Goal: Information Seeking & Learning: Learn about a topic

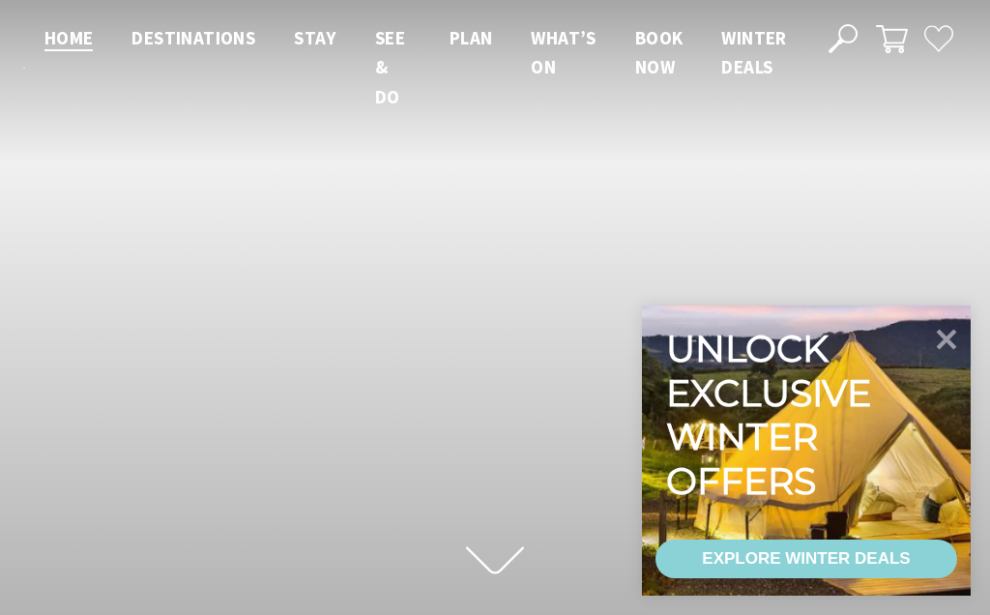
scroll to position [305, 975]
click at [963, 336] on icon at bounding box center [946, 339] width 41 height 41
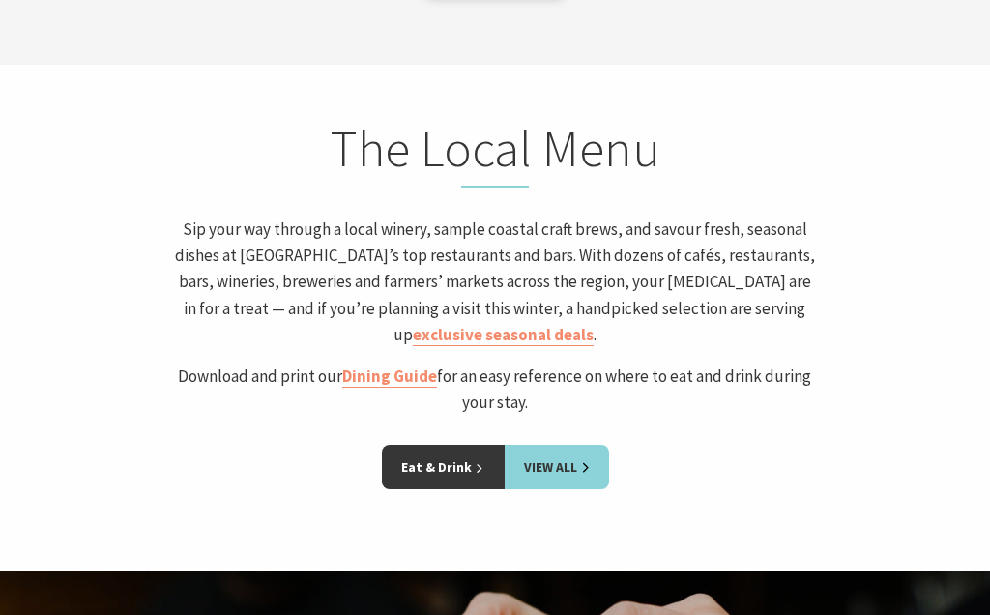
scroll to position [3909, 0]
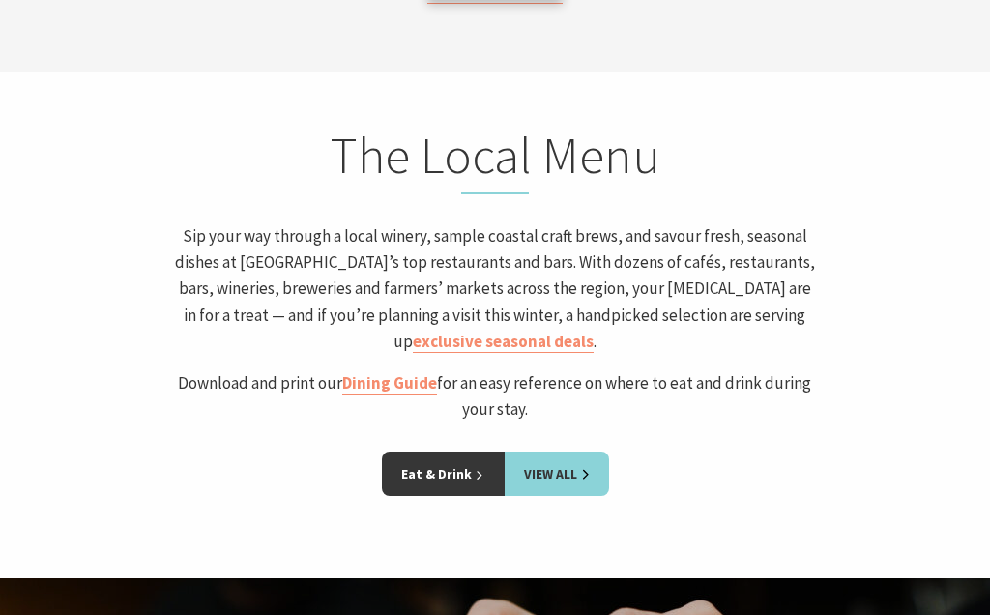
click at [558, 451] on link "View All" at bounding box center [557, 473] width 104 height 44
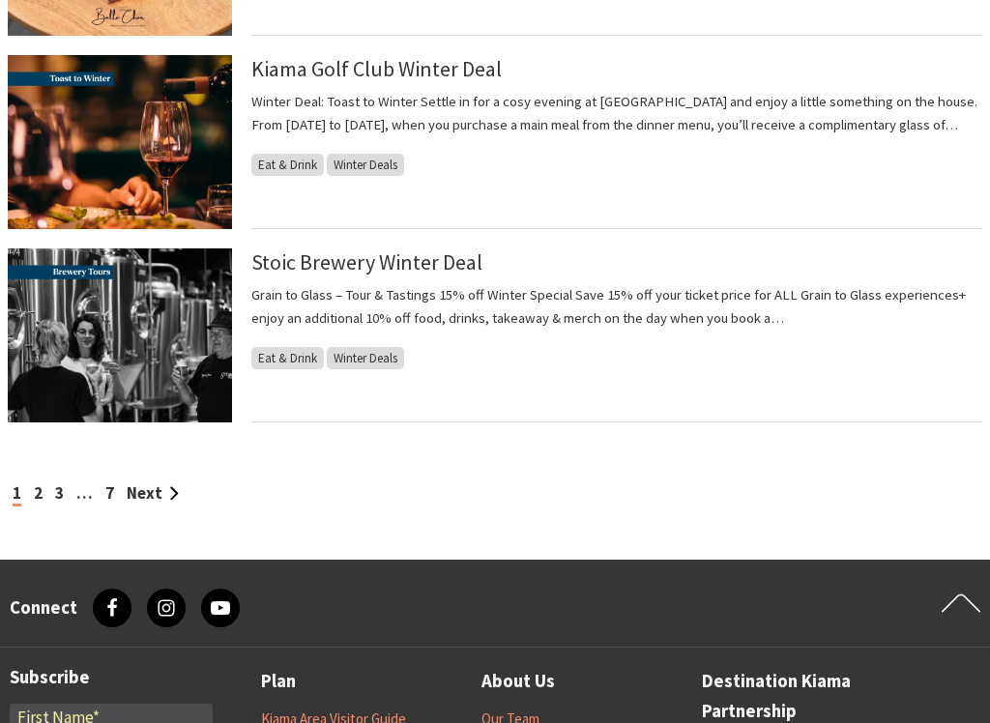
scroll to position [1991, 0]
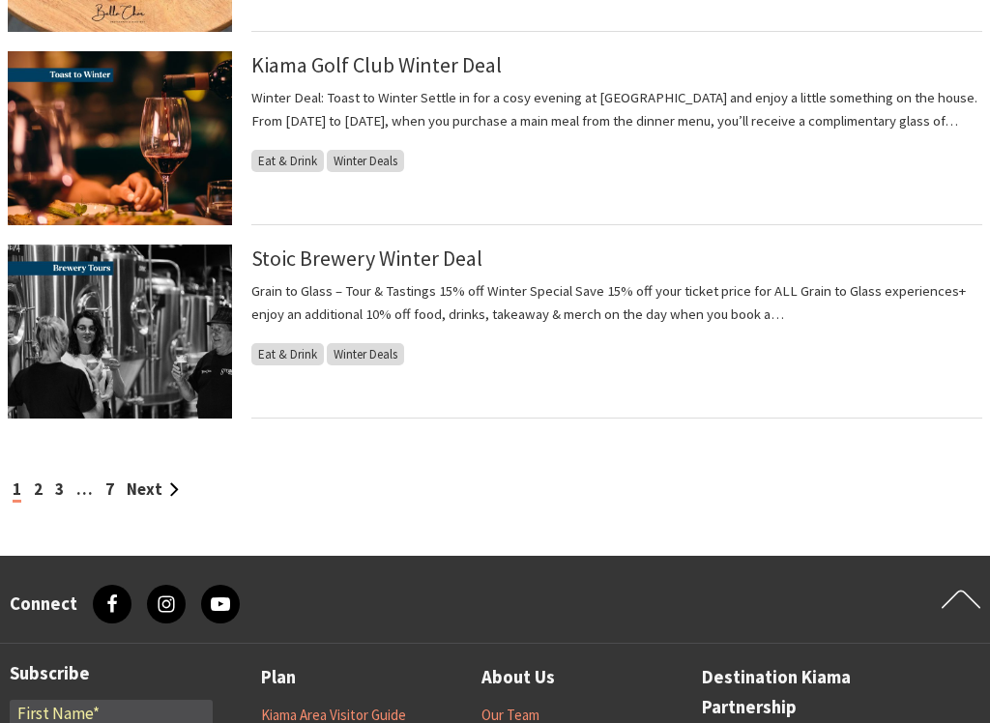
click at [161, 488] on link "Next" at bounding box center [153, 490] width 52 height 21
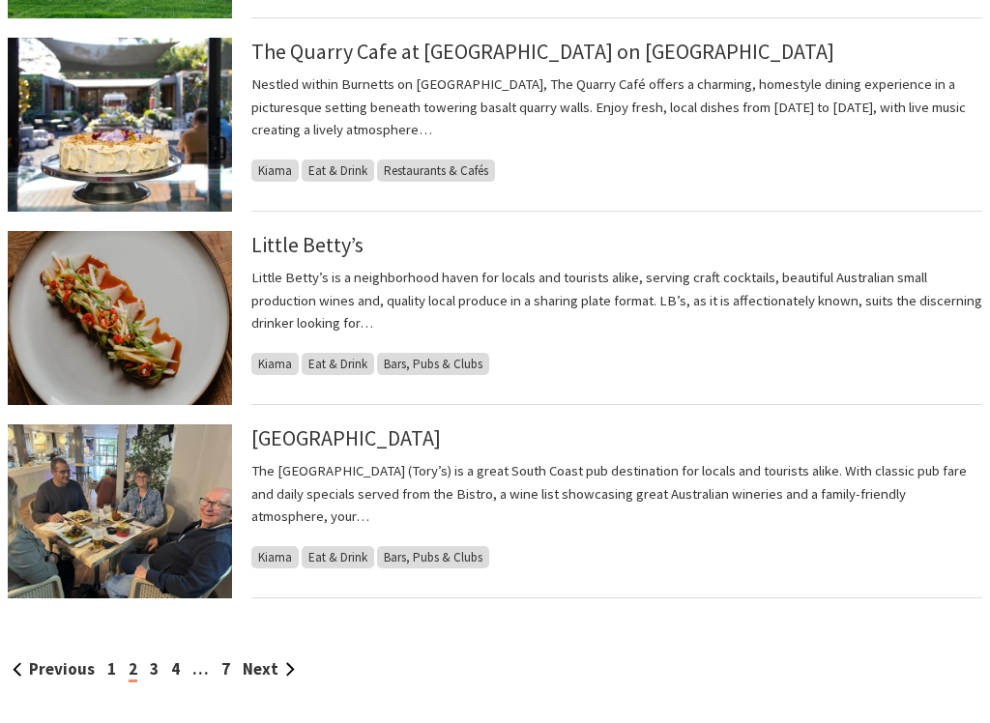
scroll to position [1813, 0]
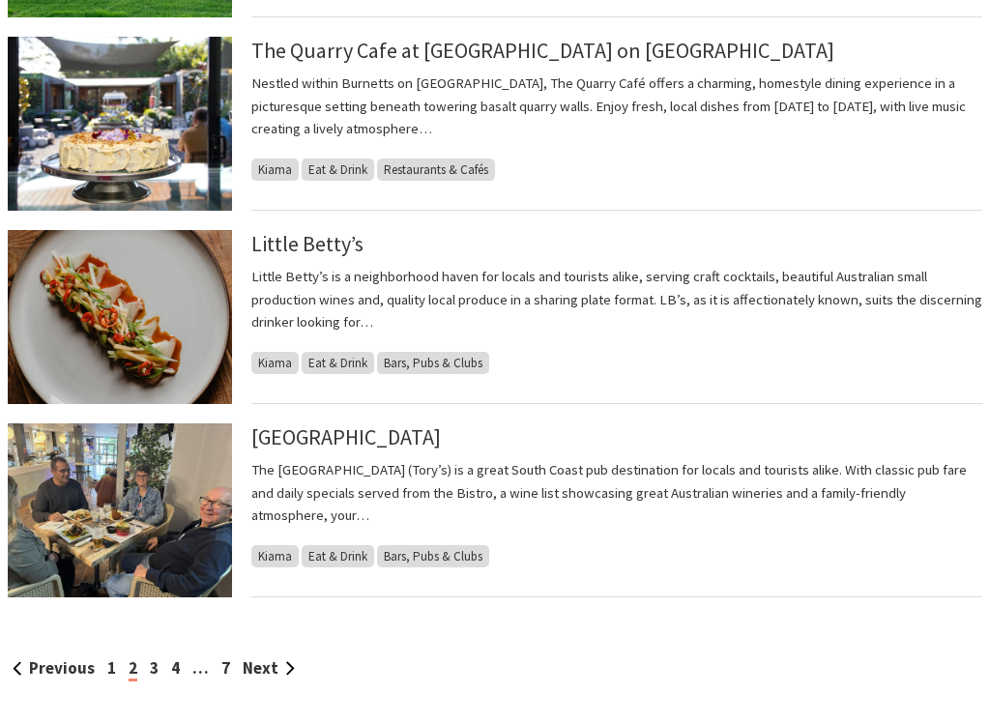
click at [276, 614] on link "Next" at bounding box center [269, 667] width 52 height 21
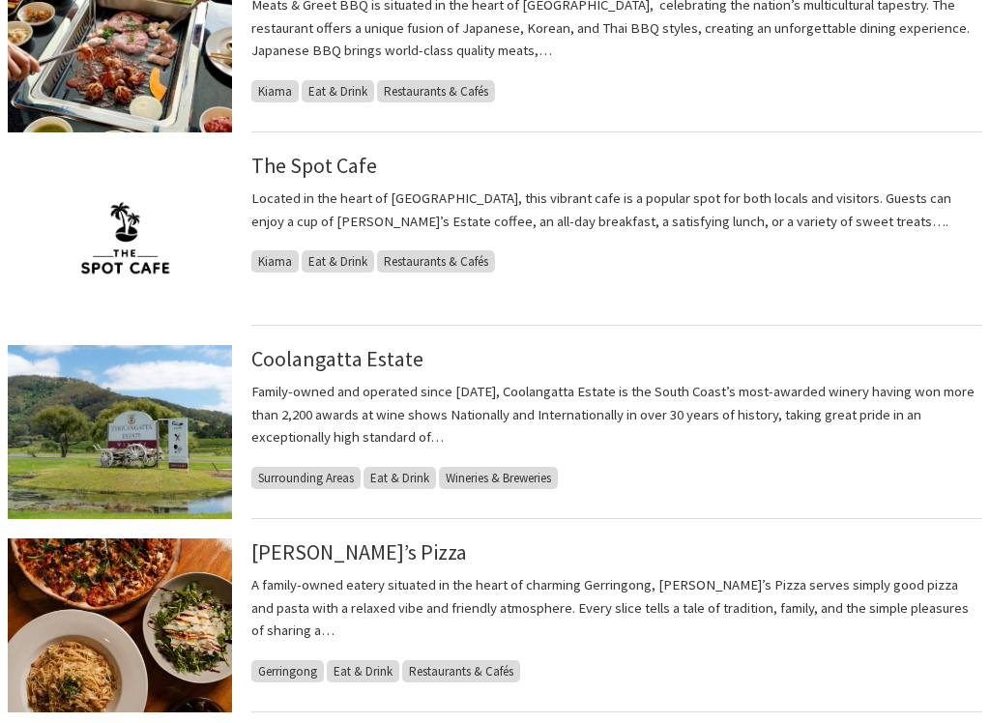
scroll to position [538, 0]
click at [329, 368] on link "Coolangatta Estate" at bounding box center [337, 358] width 172 height 27
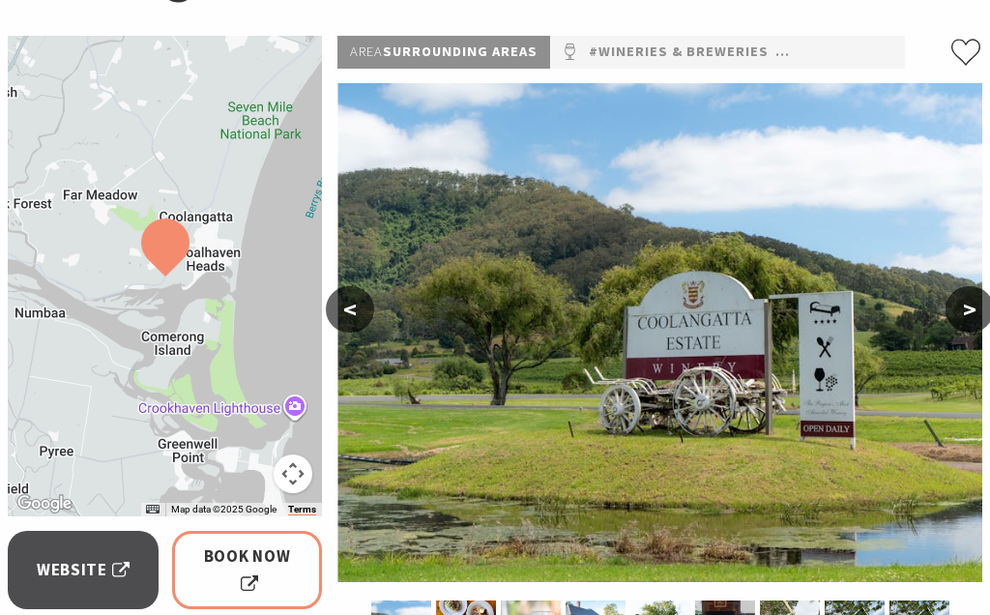
scroll to position [264, 0]
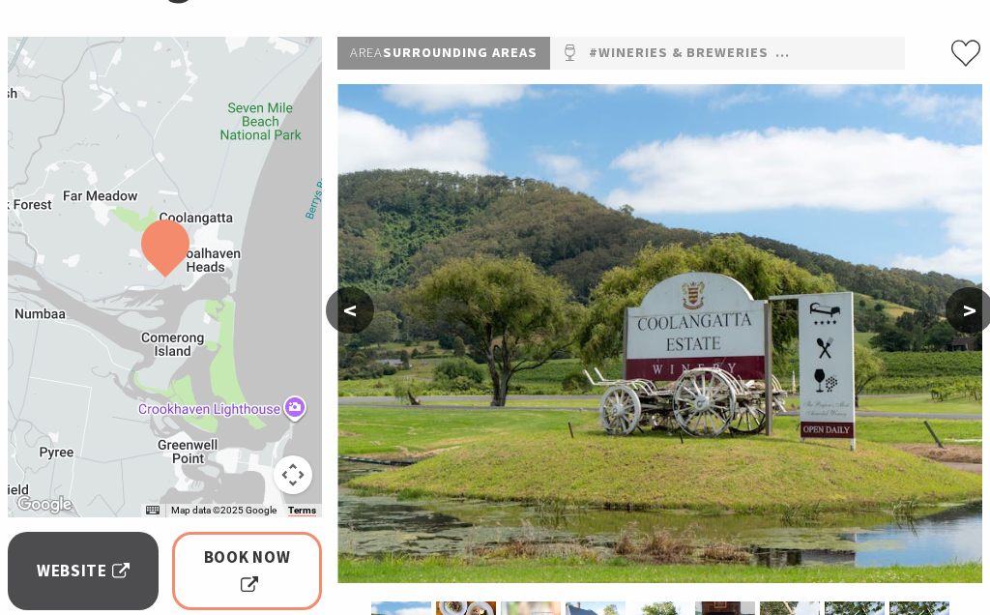
click at [69, 575] on span "Website" at bounding box center [83, 571] width 93 height 26
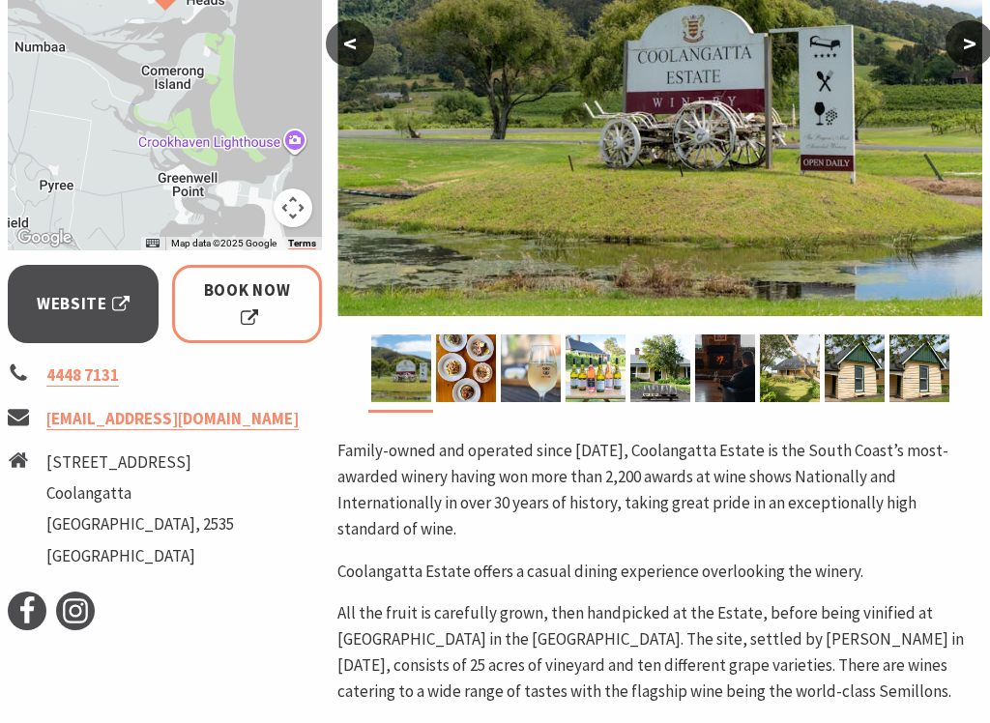
scroll to position [532, 0]
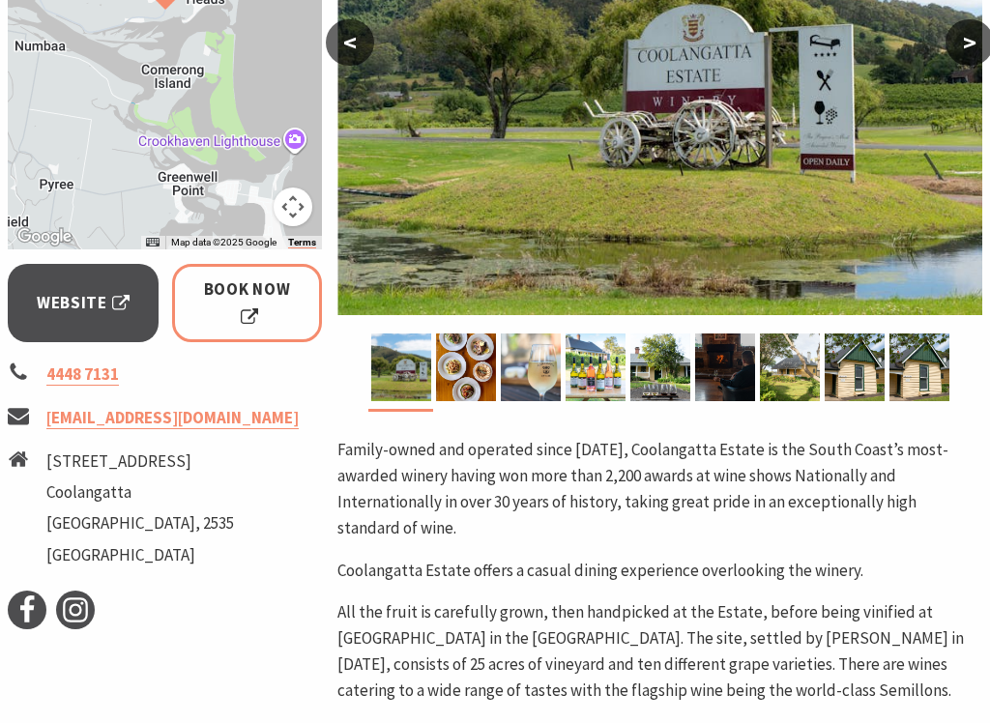
click at [464, 366] on img at bounding box center [466, 368] width 60 height 68
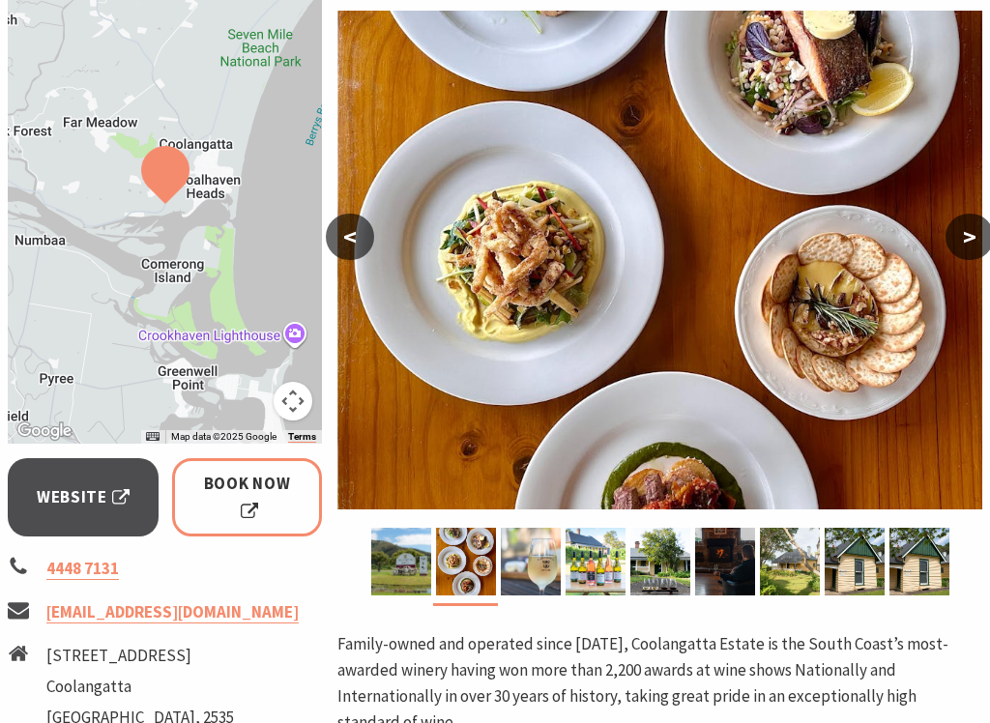
scroll to position [336, 0]
click at [537, 564] on img at bounding box center [531, 563] width 60 height 68
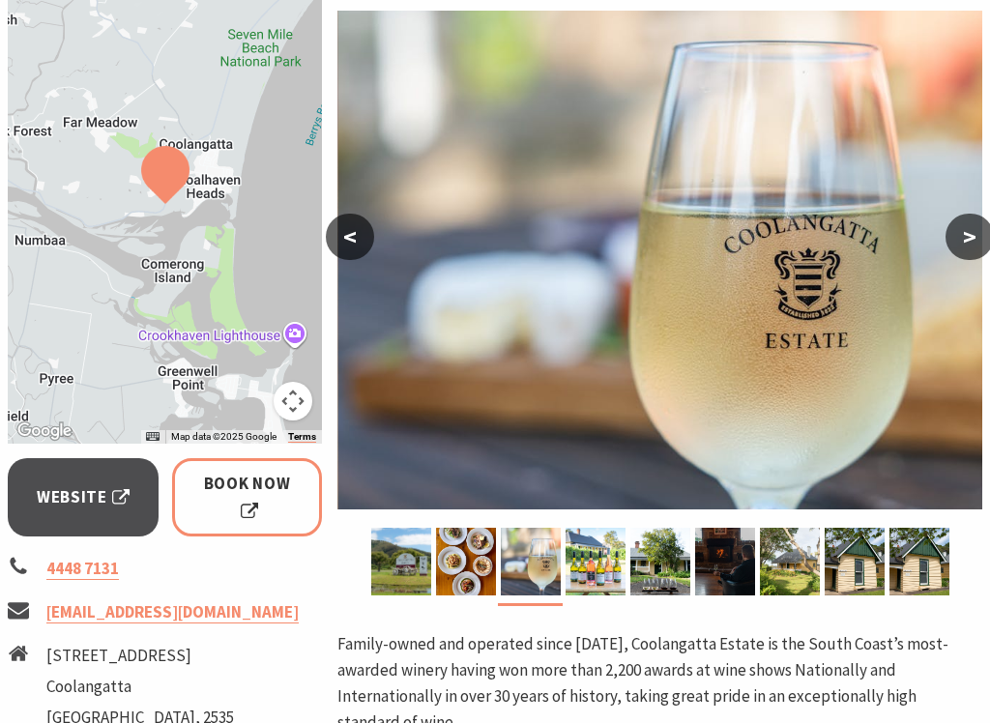
scroll to position [337, 0]
click at [597, 561] on img at bounding box center [596, 562] width 60 height 68
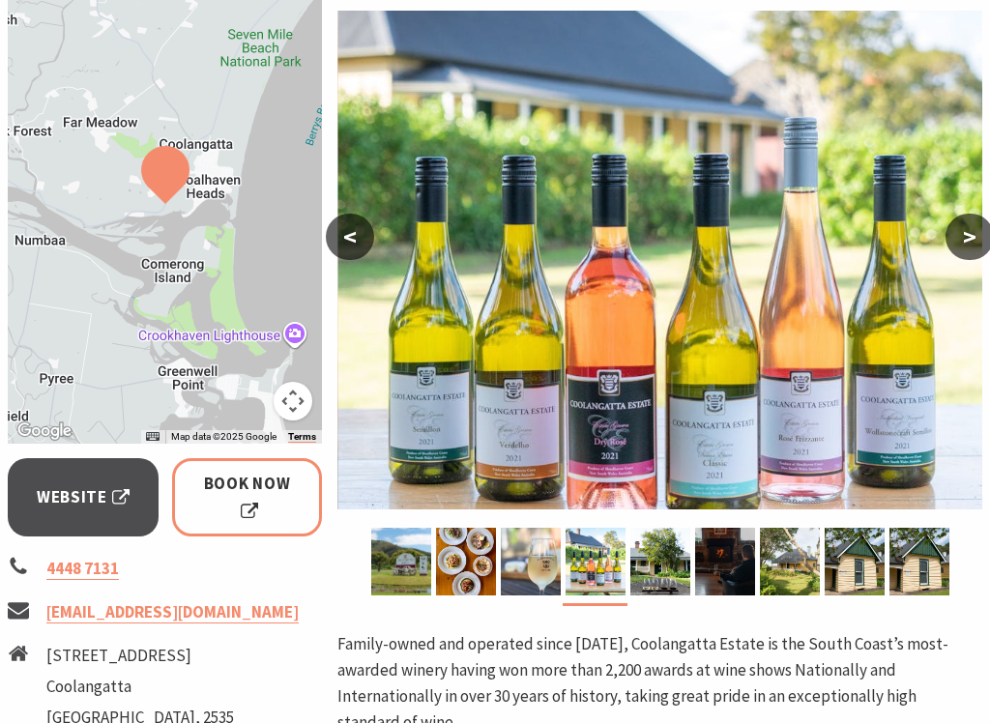
click at [666, 574] on img at bounding box center [660, 562] width 60 height 68
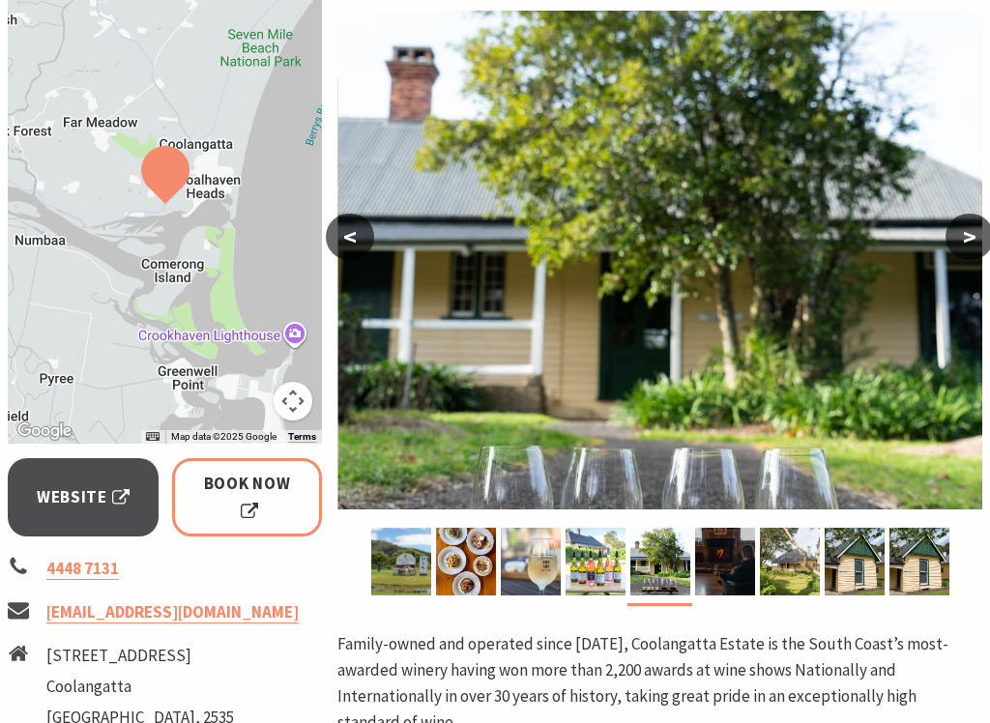
click at [719, 567] on img at bounding box center [725, 562] width 60 height 68
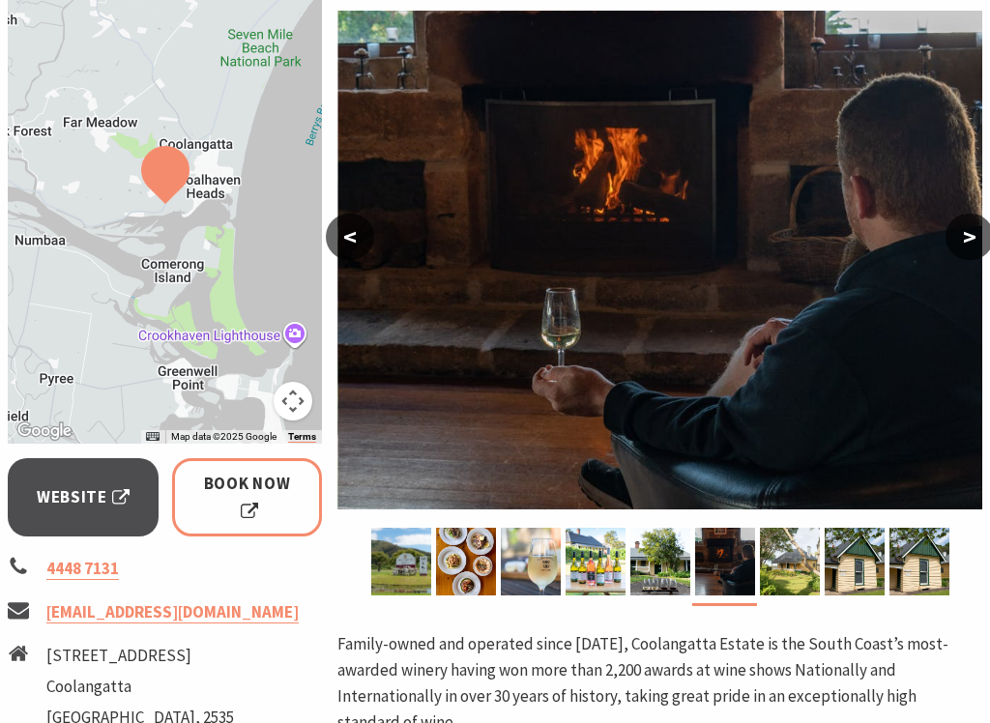
click at [793, 570] on img at bounding box center [790, 562] width 60 height 68
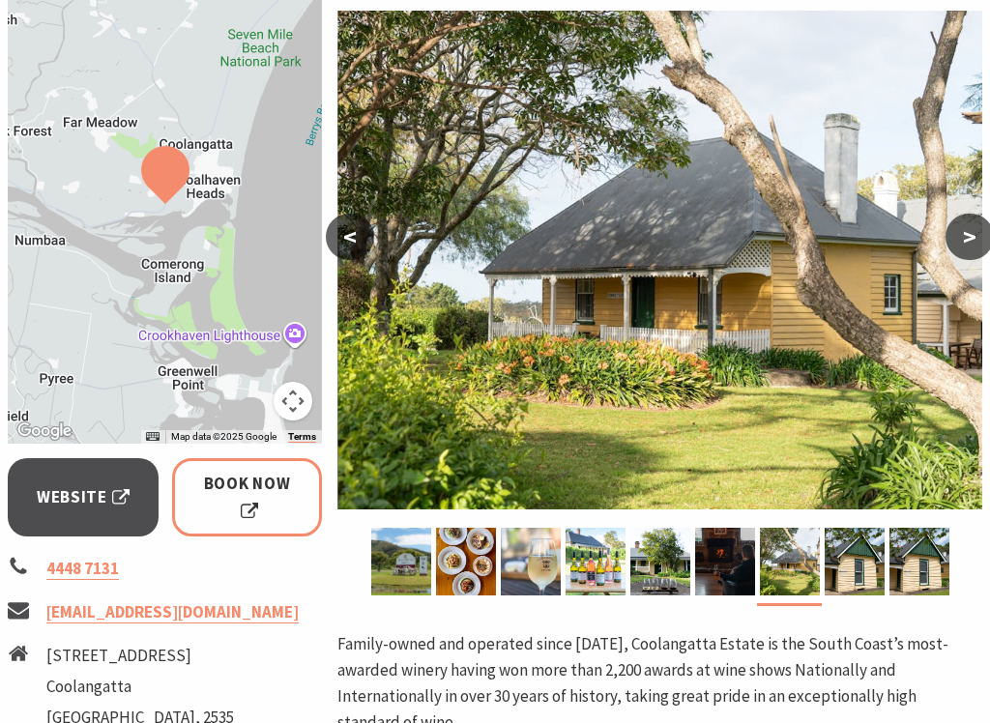
click at [863, 577] on img at bounding box center [855, 562] width 60 height 68
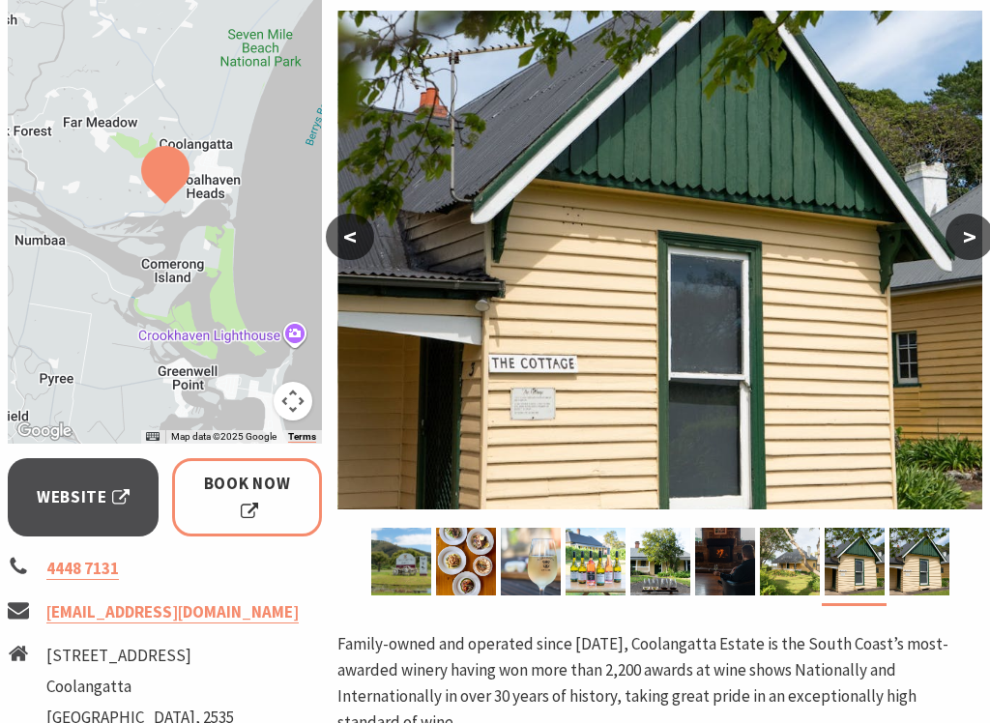
click at [930, 577] on img at bounding box center [919, 562] width 60 height 68
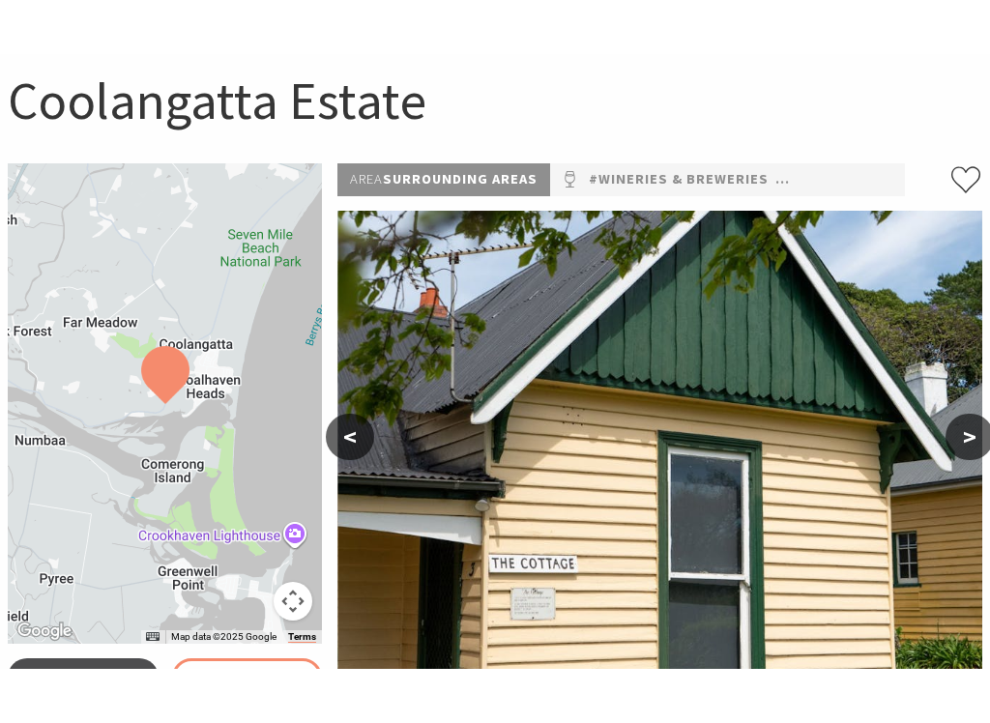
scroll to position [179, 0]
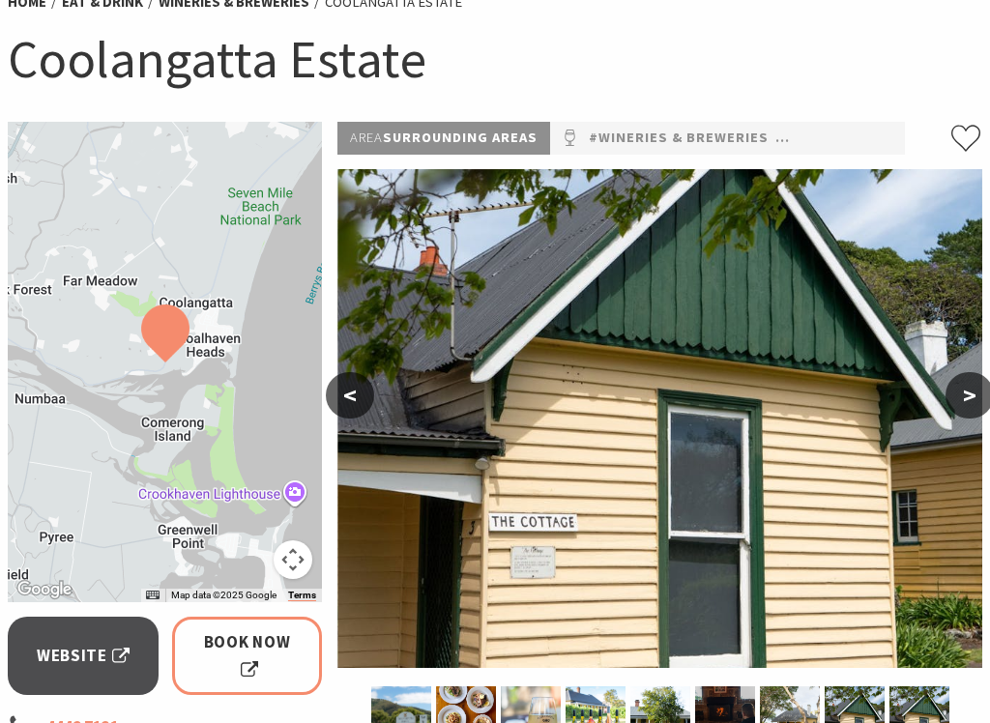
click at [88, 614] on link "Website" at bounding box center [83, 655] width 151 height 77
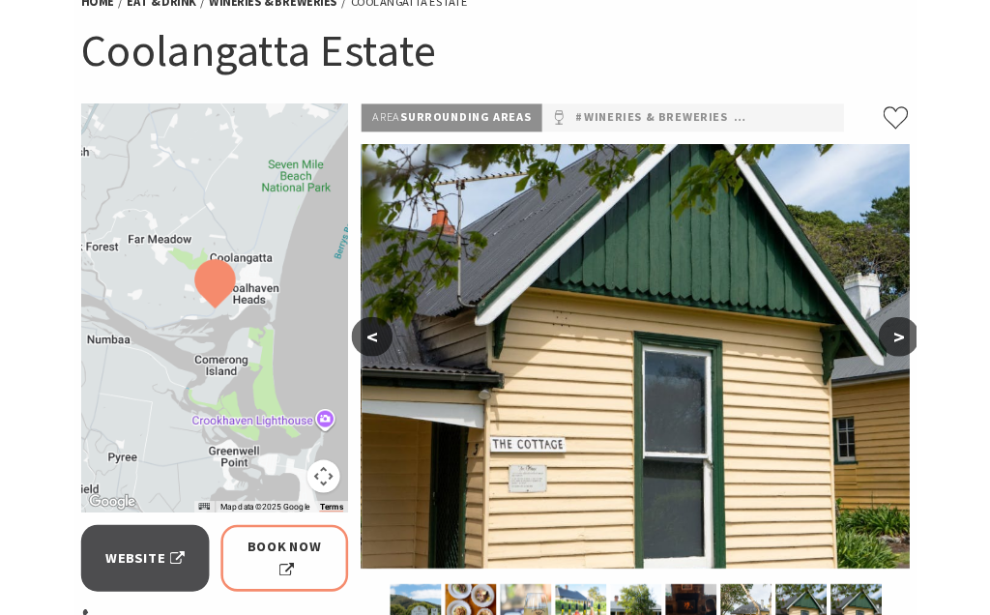
scroll to position [233, 0]
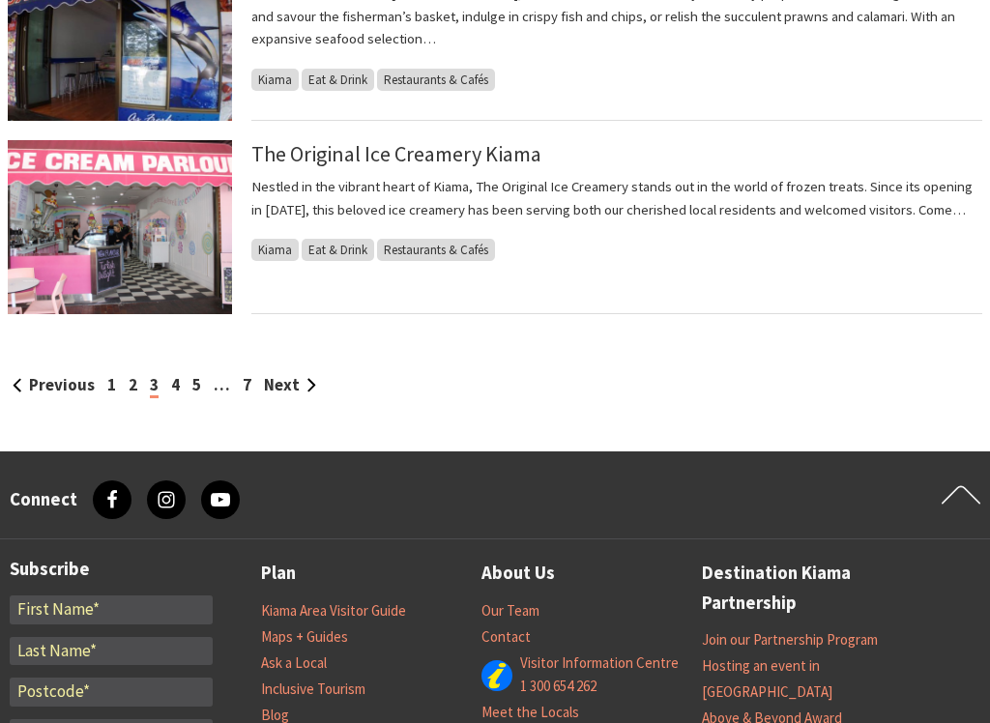
scroll to position [2097, 0]
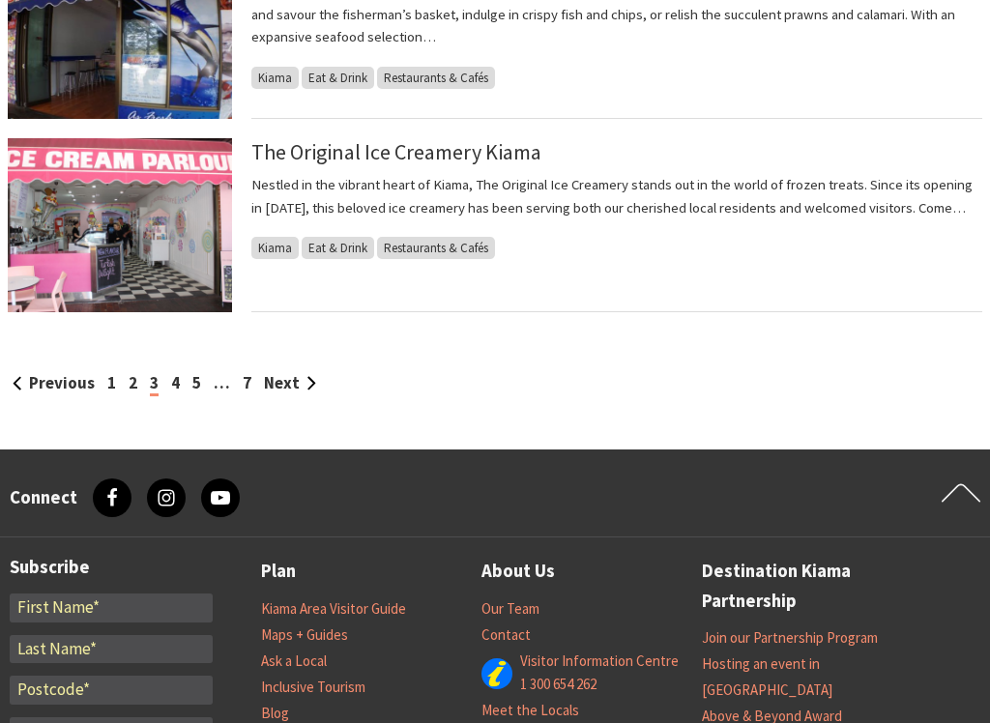
click at [289, 391] on link "Next" at bounding box center [290, 383] width 52 height 21
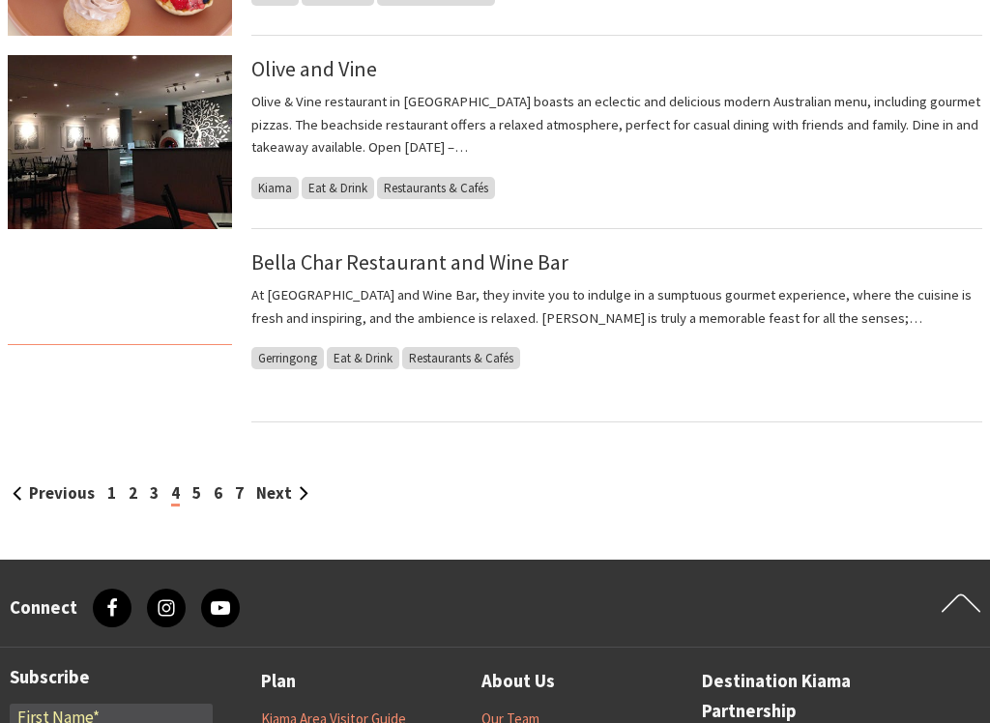
scroll to position [1988, 0]
click at [279, 502] on link "Next" at bounding box center [282, 492] width 52 height 21
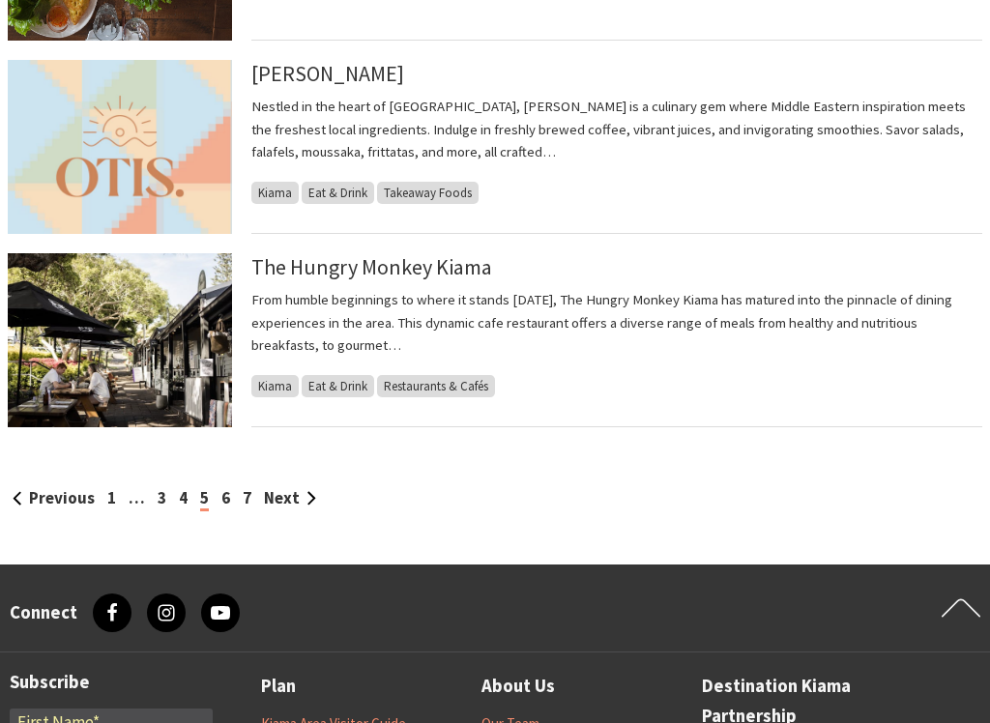
scroll to position [1983, 0]
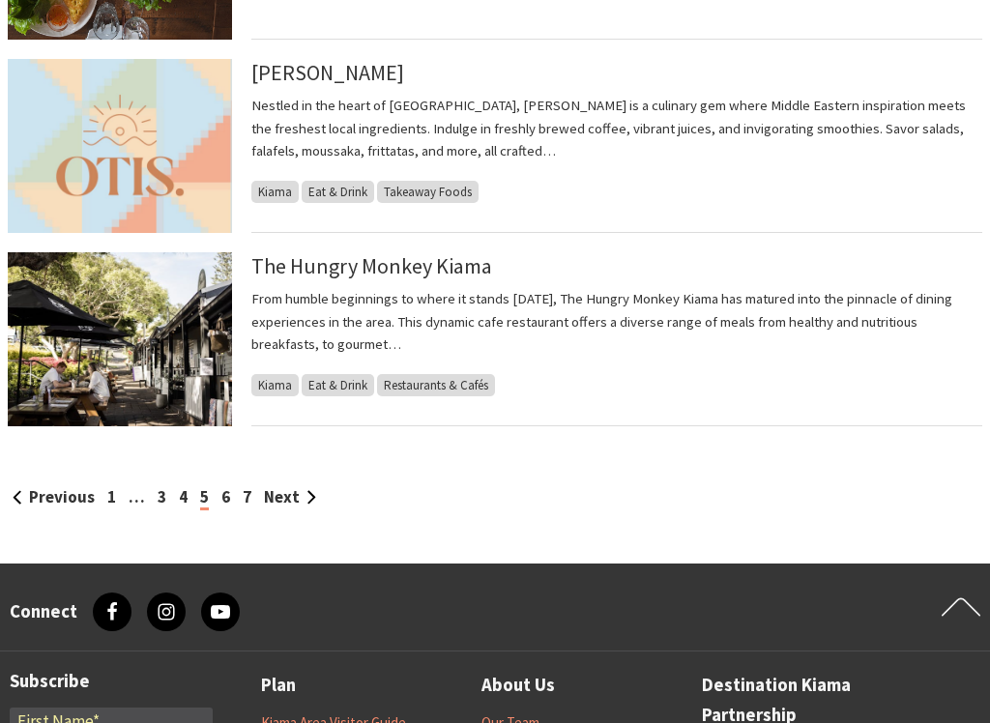
click at [296, 502] on link "Next" at bounding box center [290, 497] width 52 height 21
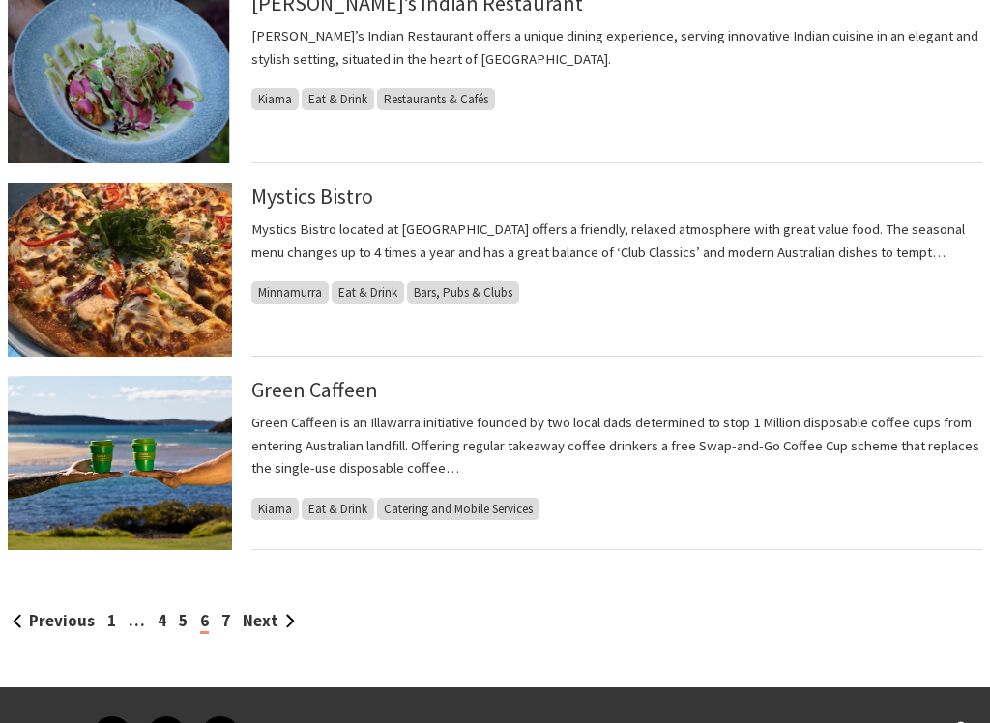
scroll to position [1861, 0]
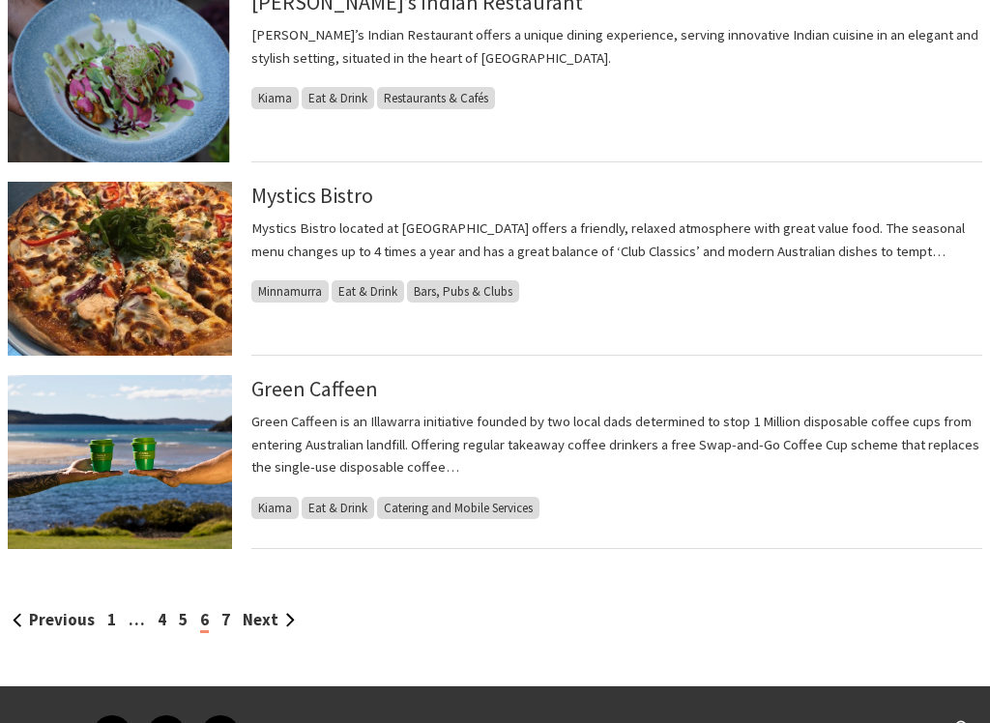
click at [274, 614] on link "Next" at bounding box center [269, 619] width 52 height 21
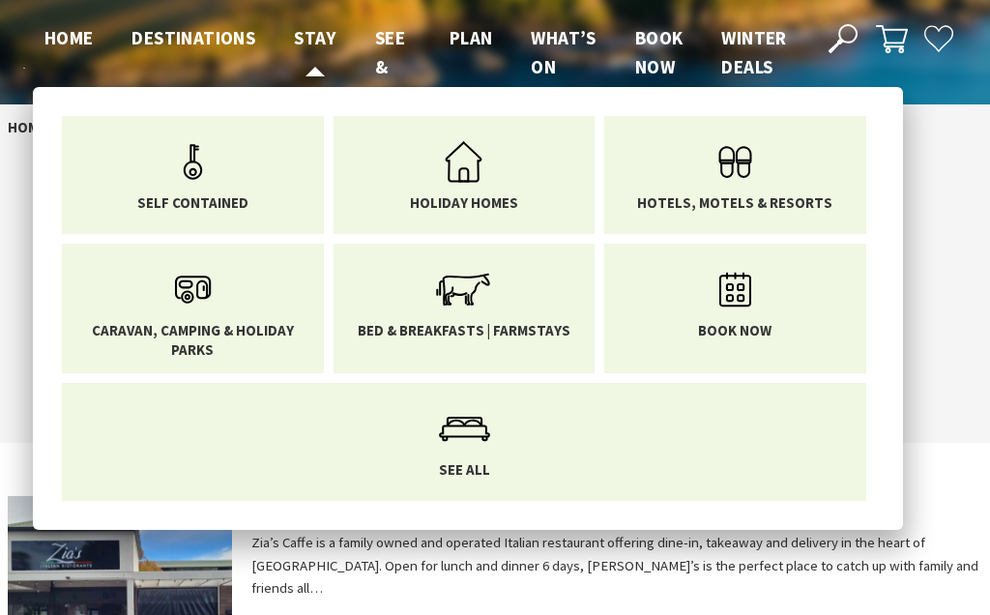
click at [319, 32] on span "Stay" at bounding box center [315, 37] width 43 height 23
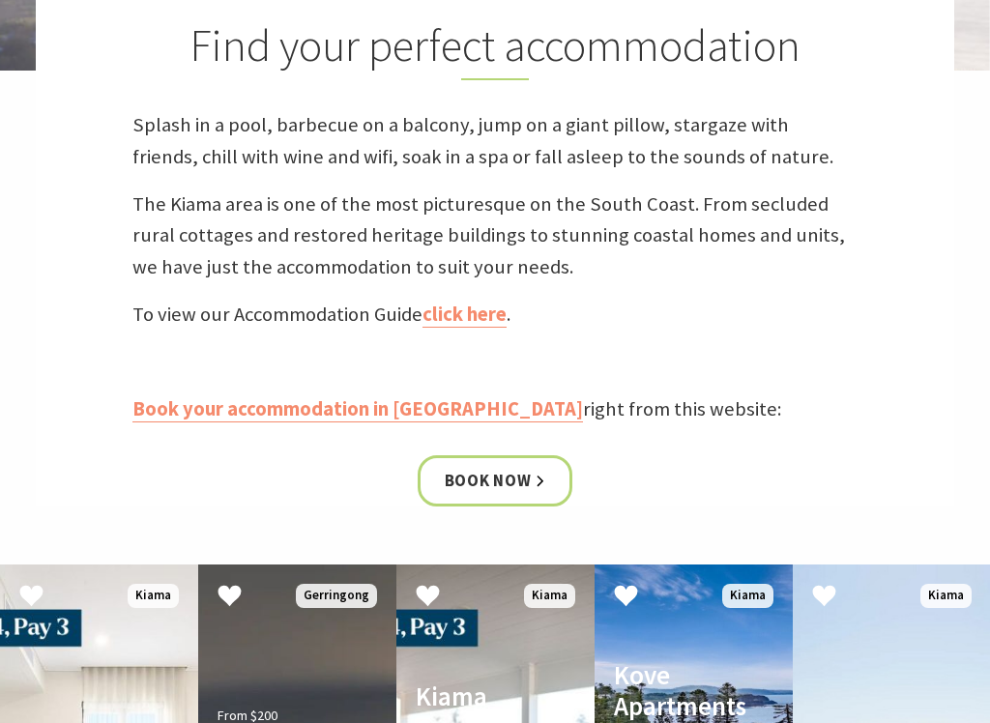
scroll to position [557, 0]
click at [480, 319] on link "click here" at bounding box center [464, 316] width 84 height 26
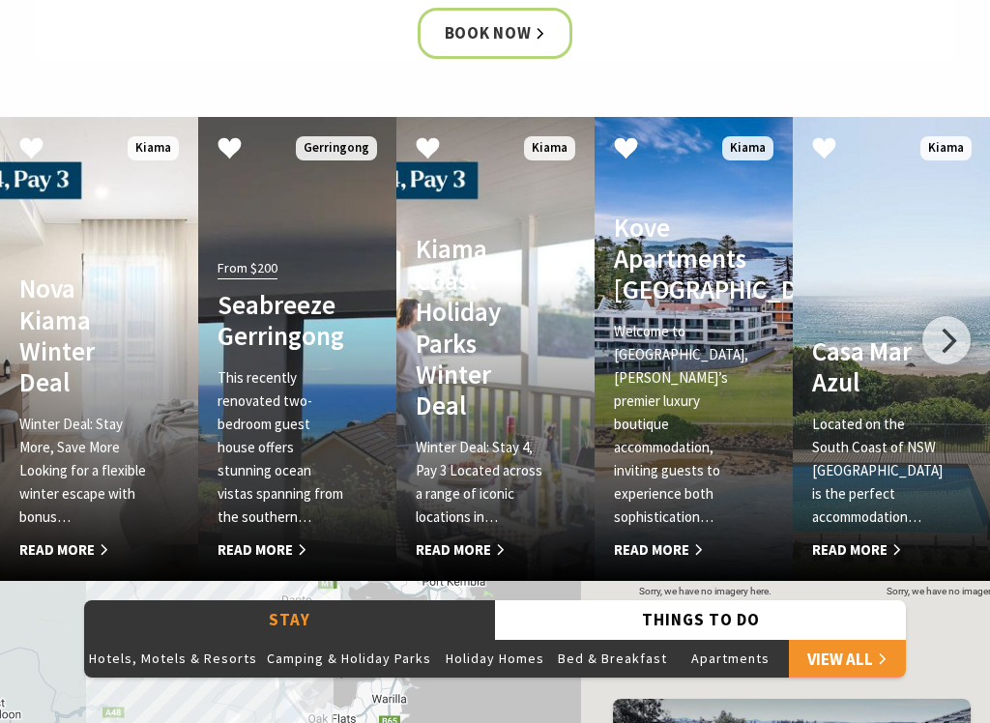
scroll to position [1014, 0]
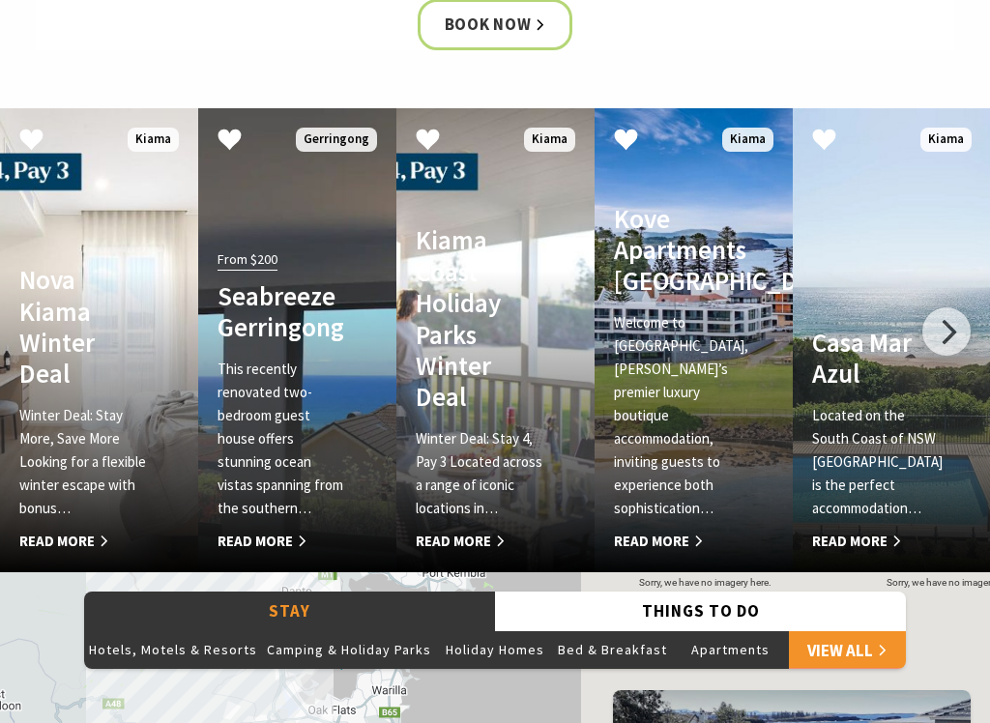
click at [958, 333] on div at bounding box center [946, 331] width 48 height 48
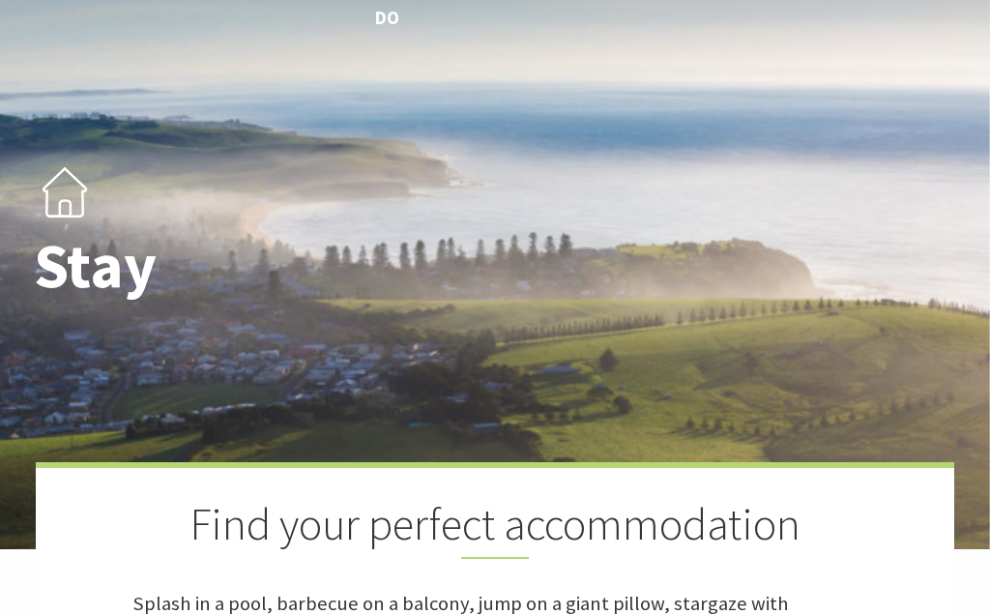
scroll to position [0, 0]
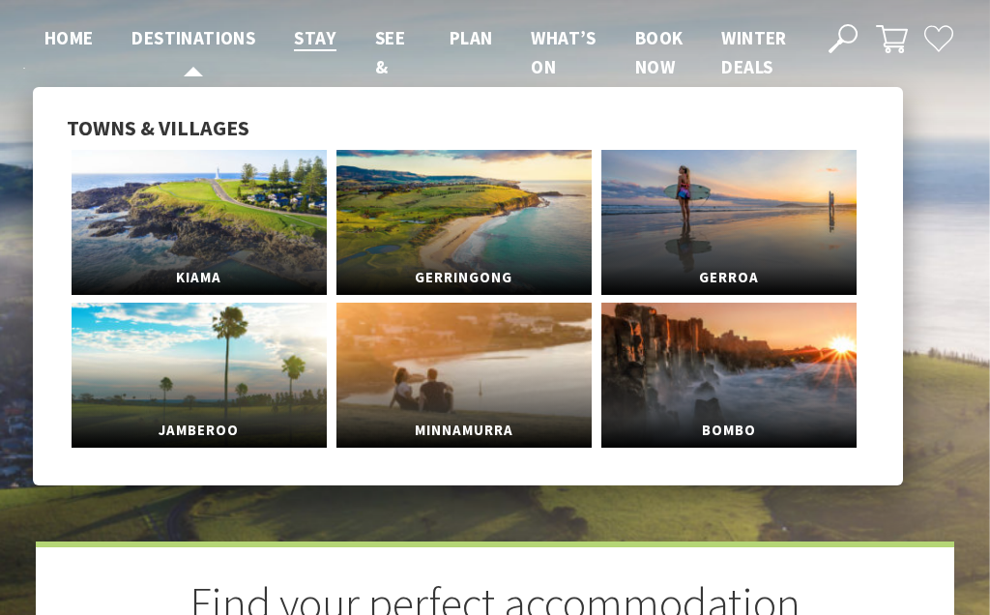
click at [199, 44] on span "Destinations" at bounding box center [193, 37] width 124 height 23
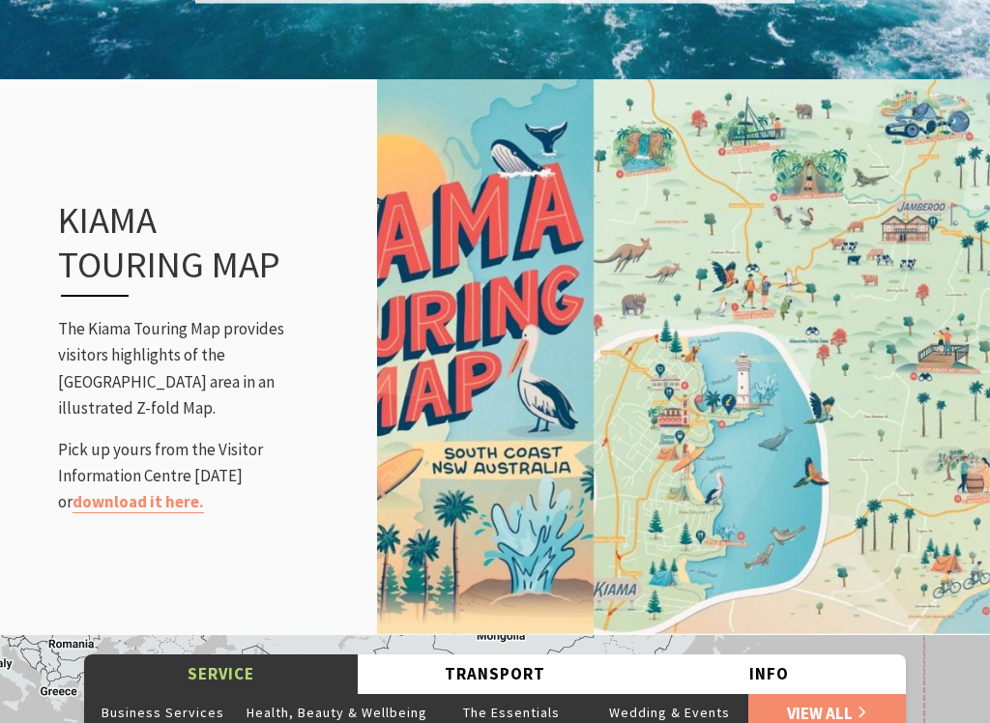
scroll to position [2282, 0]
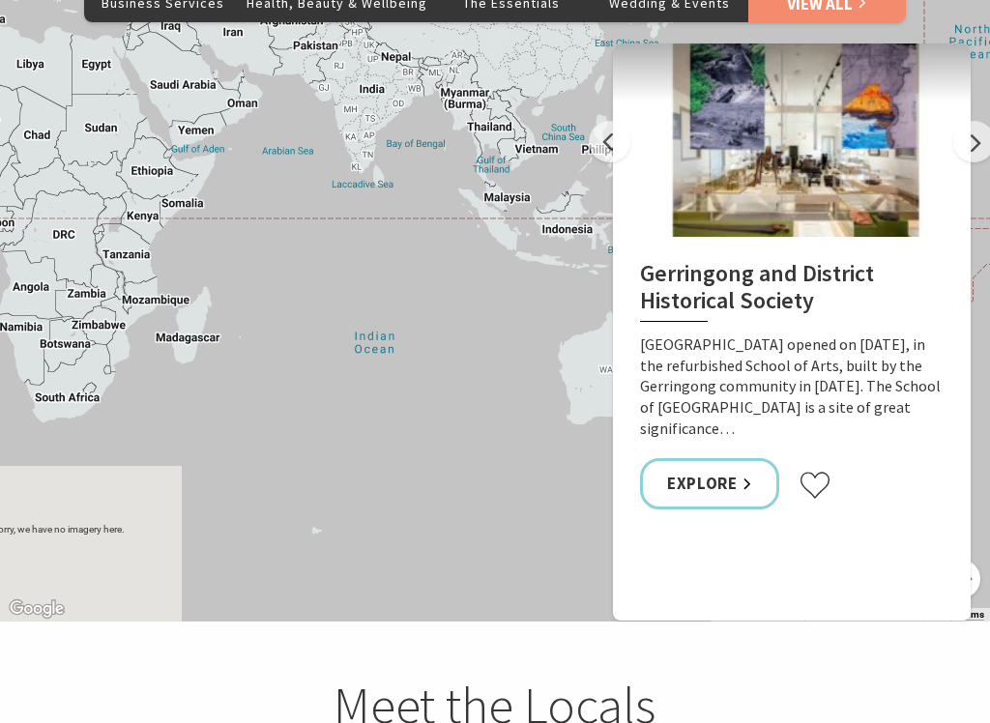
click at [760, 398] on p "[GEOGRAPHIC_DATA] opened on [DATE], in the refurbished School of Arts, built by…" at bounding box center [792, 386] width 304 height 104
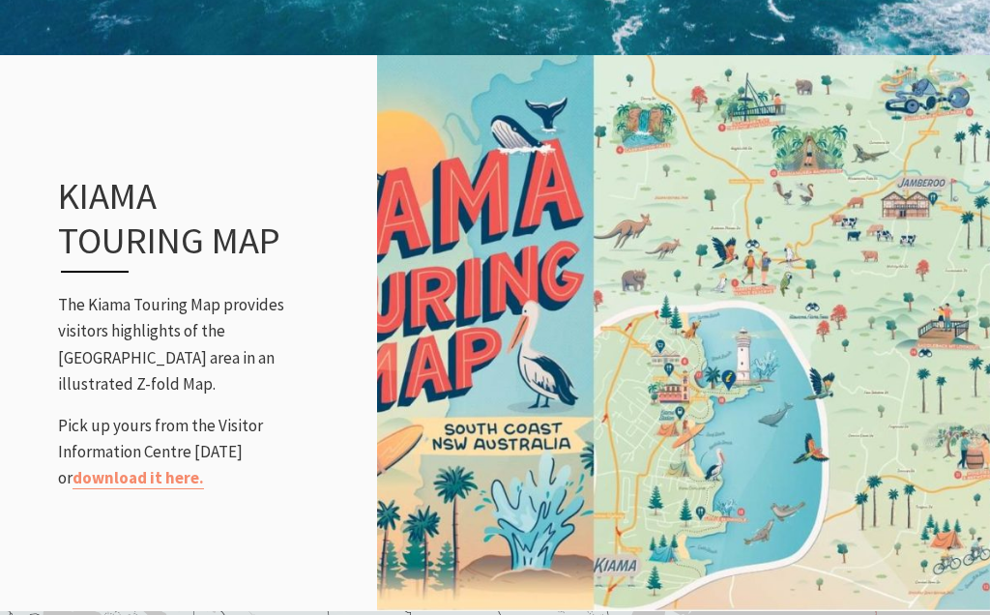
scroll to position [2277, 0]
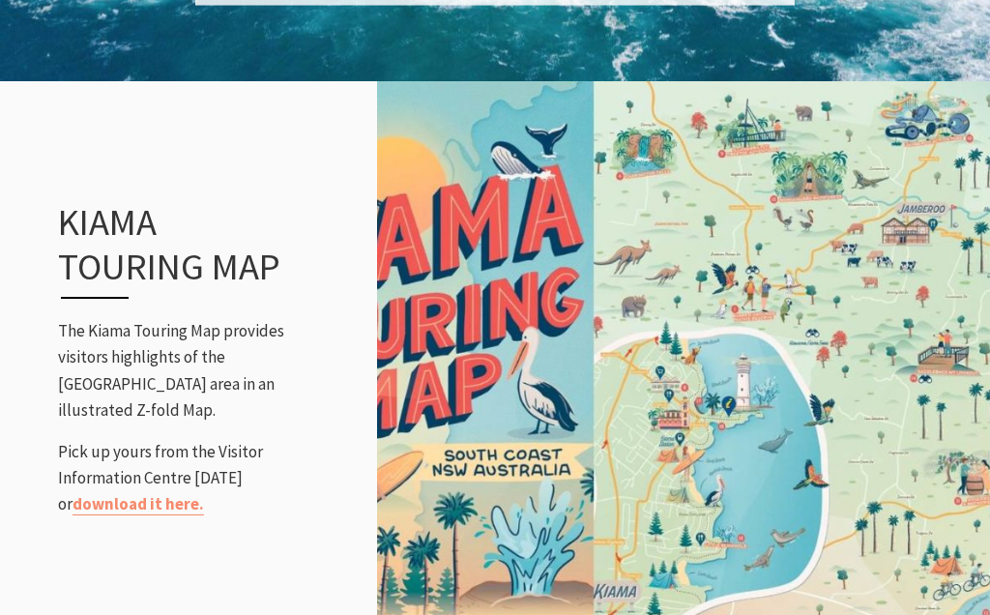
click at [204, 494] on link "download it here." at bounding box center [138, 505] width 131 height 22
